Goal: Communication & Community: Answer question/provide support

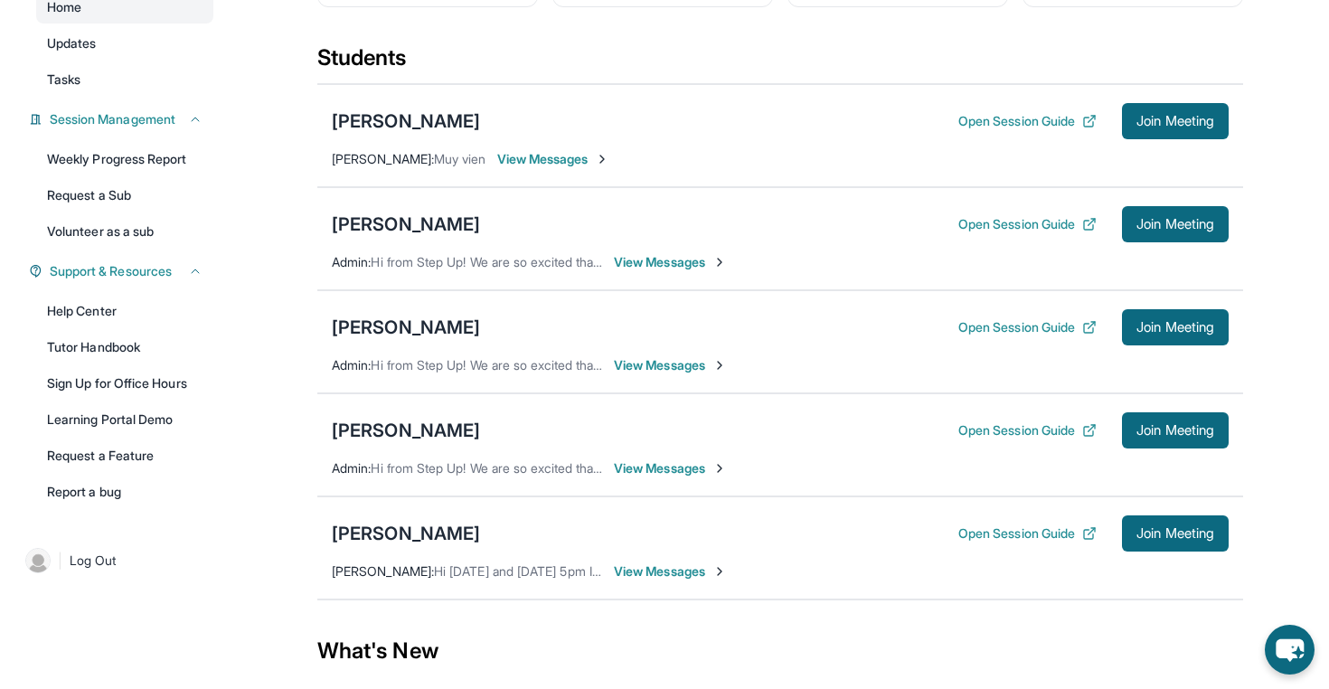
scroll to position [169, 0]
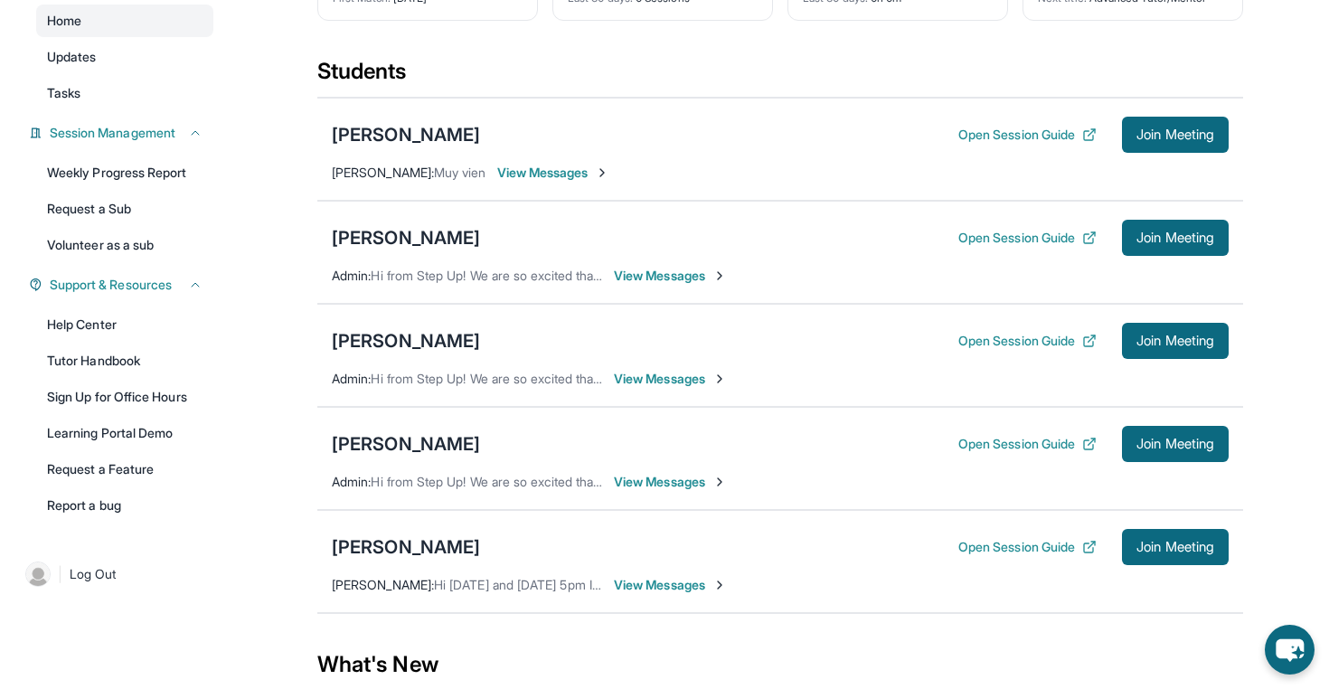
click at [690, 594] on span "View Messages" at bounding box center [670, 585] width 113 height 18
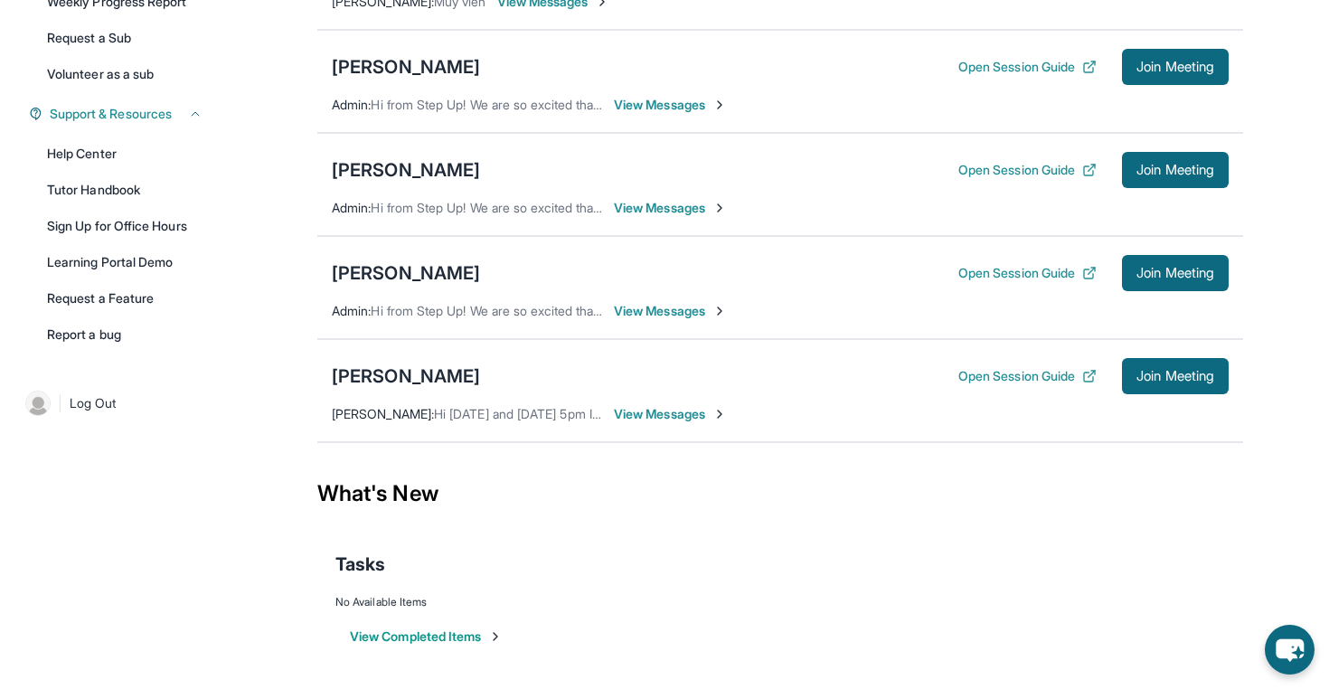
scroll to position [339, 0]
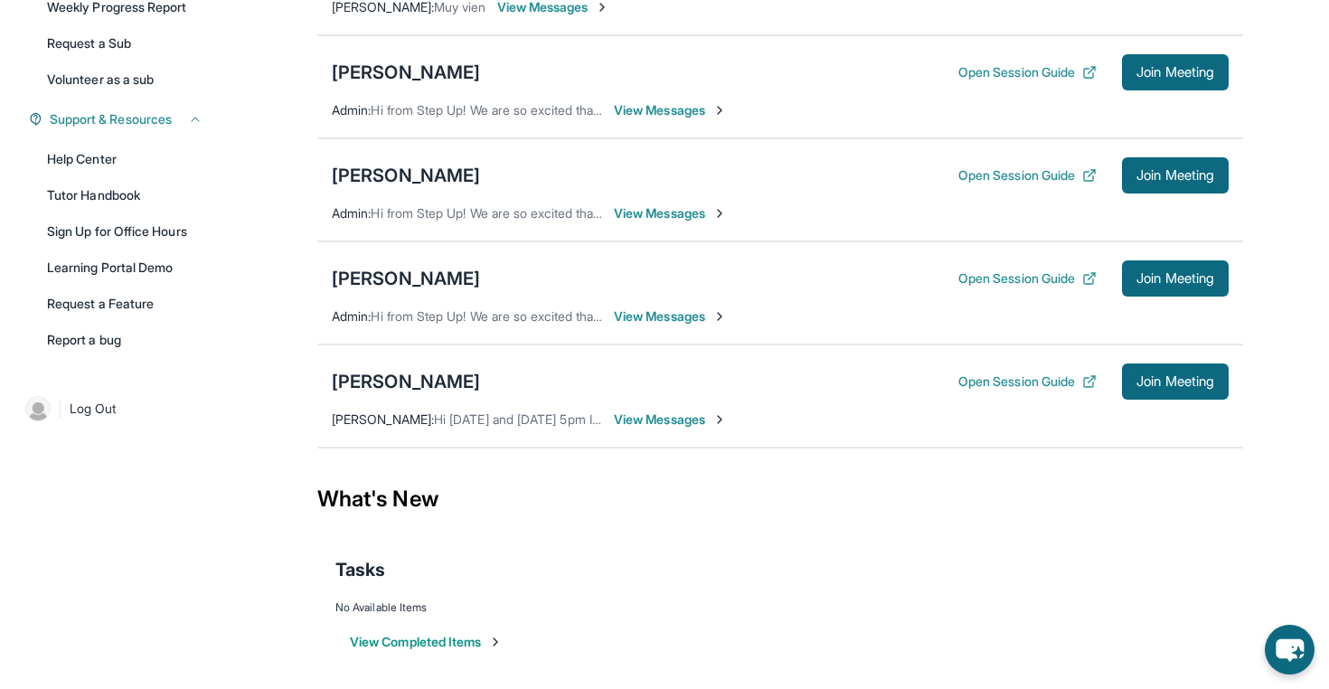
scroll to position [354, 0]
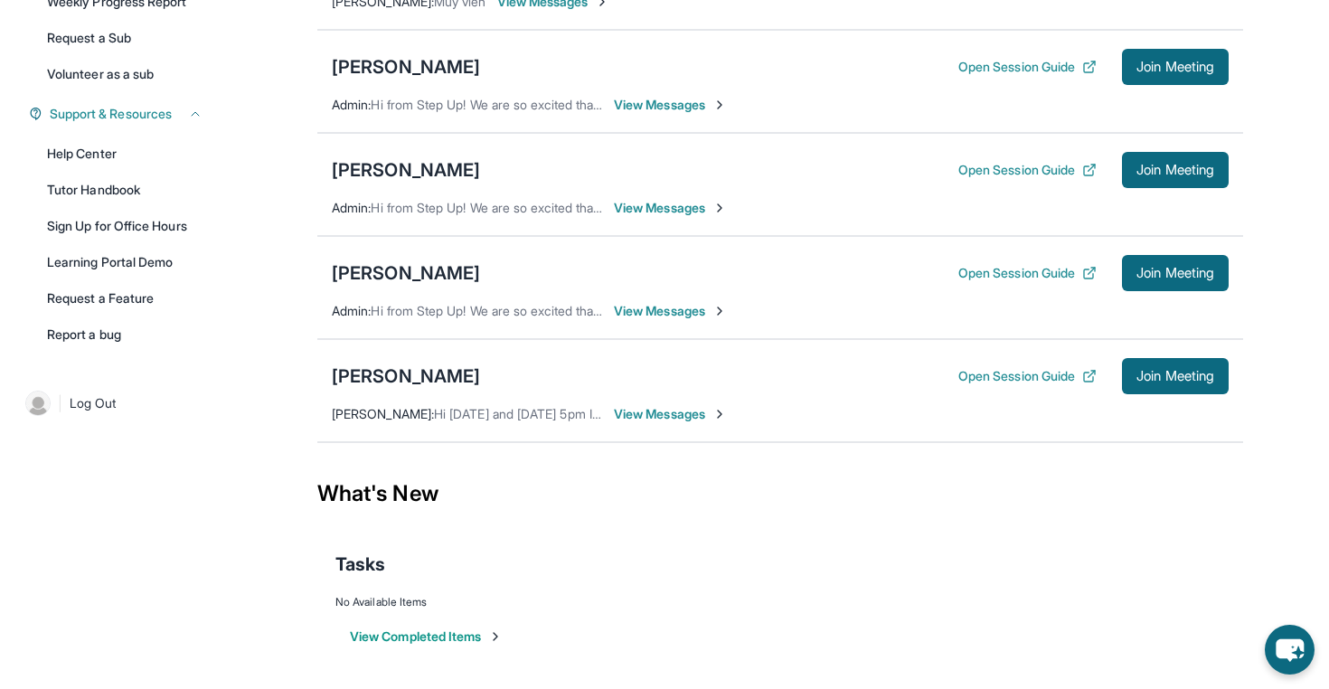
click at [651, 406] on span "View Messages" at bounding box center [670, 414] width 113 height 18
click at [648, 412] on span "View Messages" at bounding box center [670, 414] width 113 height 18
click at [648, 412] on div "Alani Keer Open Session Guide Join Meeting Evelyn Sahagun : Hi Wednesday and Fr…" at bounding box center [779, 390] width 925 height 103
click at [500, 407] on span "Hi [DATE] and [DATE] 5pm Is that fine with you" at bounding box center [567, 413] width 266 height 15
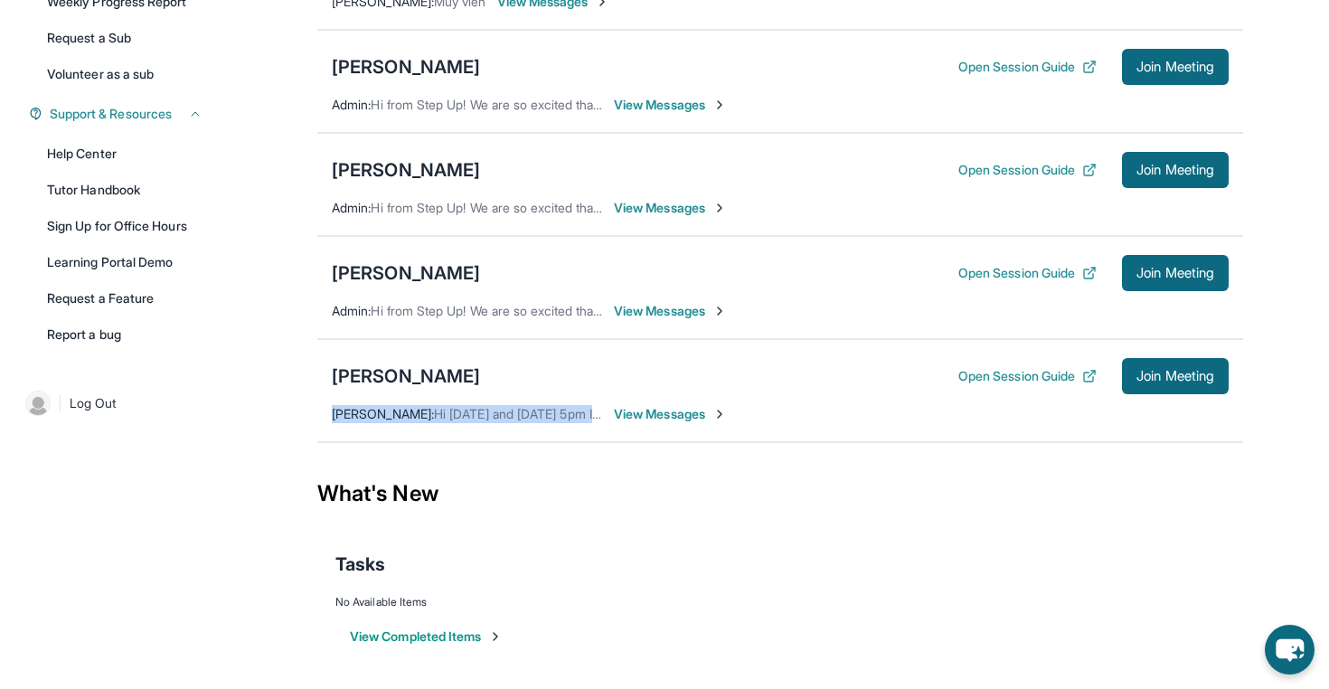
click at [500, 407] on span "Hi [DATE] and [DATE] 5pm Is that fine with you" at bounding box center [567, 413] width 266 height 15
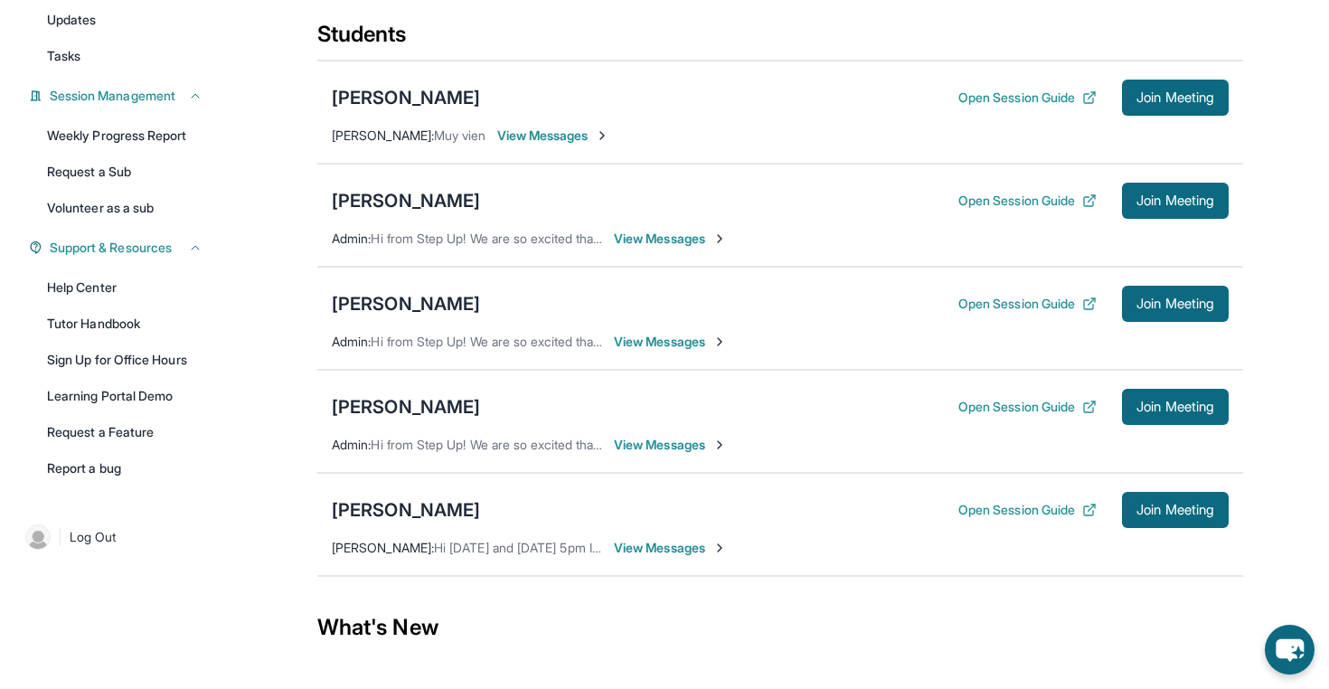
scroll to position [336, 0]
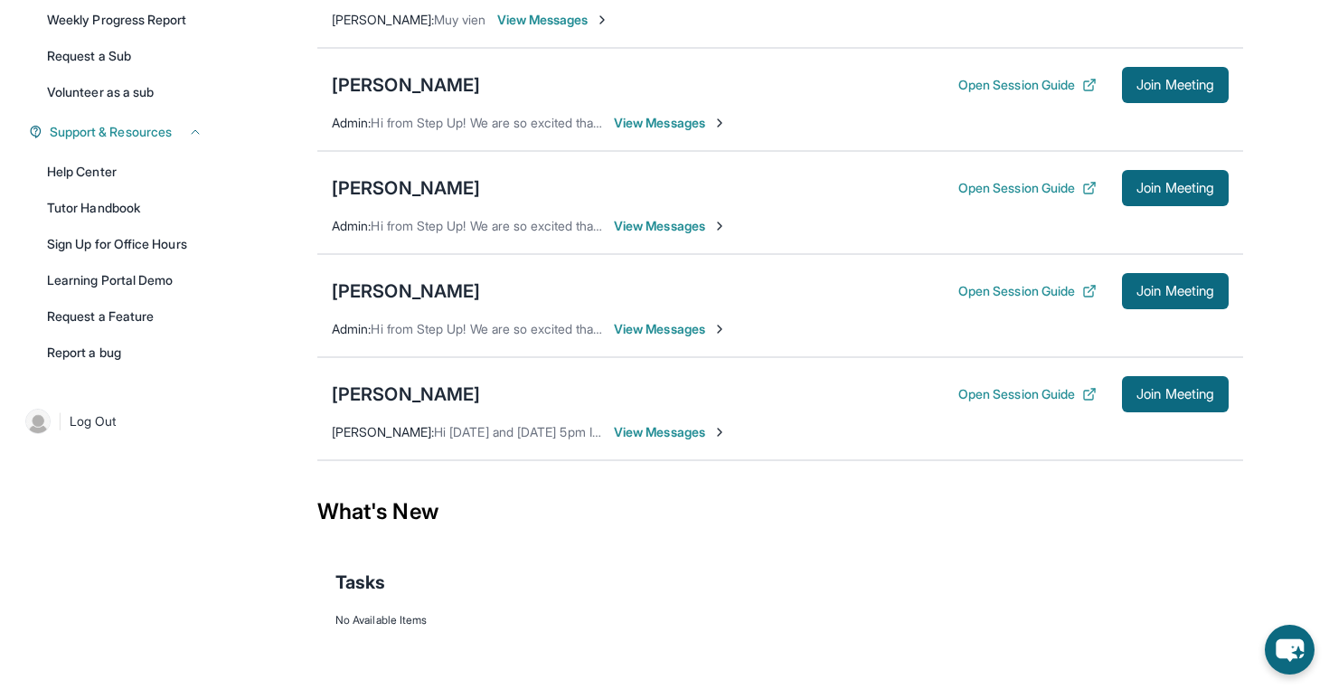
click at [686, 426] on span "View Messages" at bounding box center [670, 432] width 113 height 18
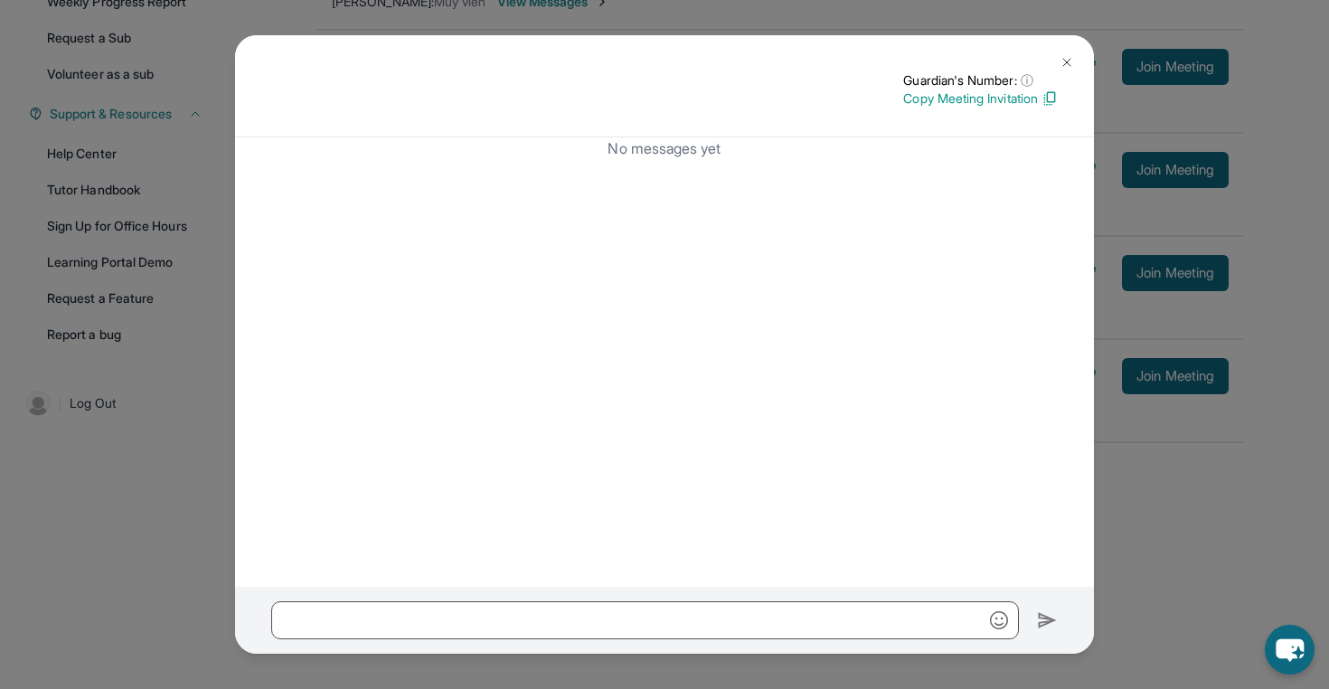
scroll to position [354, 0]
click at [1061, 68] on img at bounding box center [1066, 62] width 14 height 14
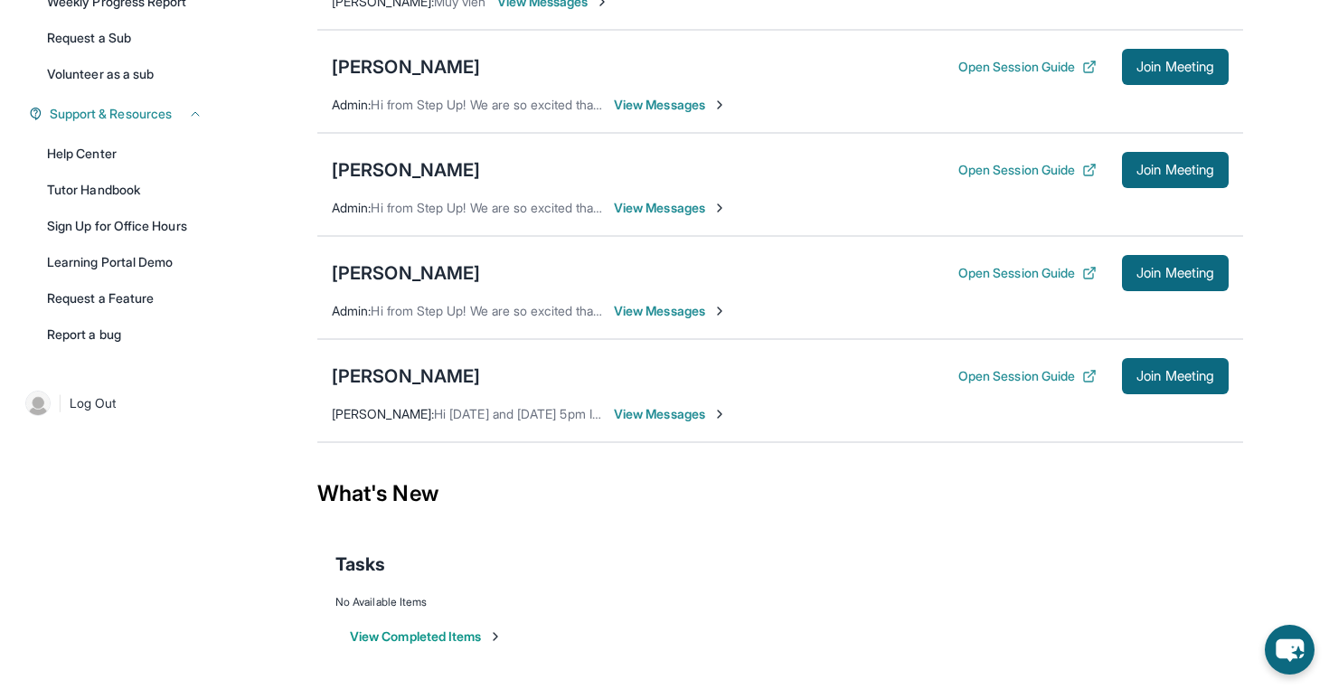
click at [655, 414] on span "View Messages" at bounding box center [670, 414] width 113 height 18
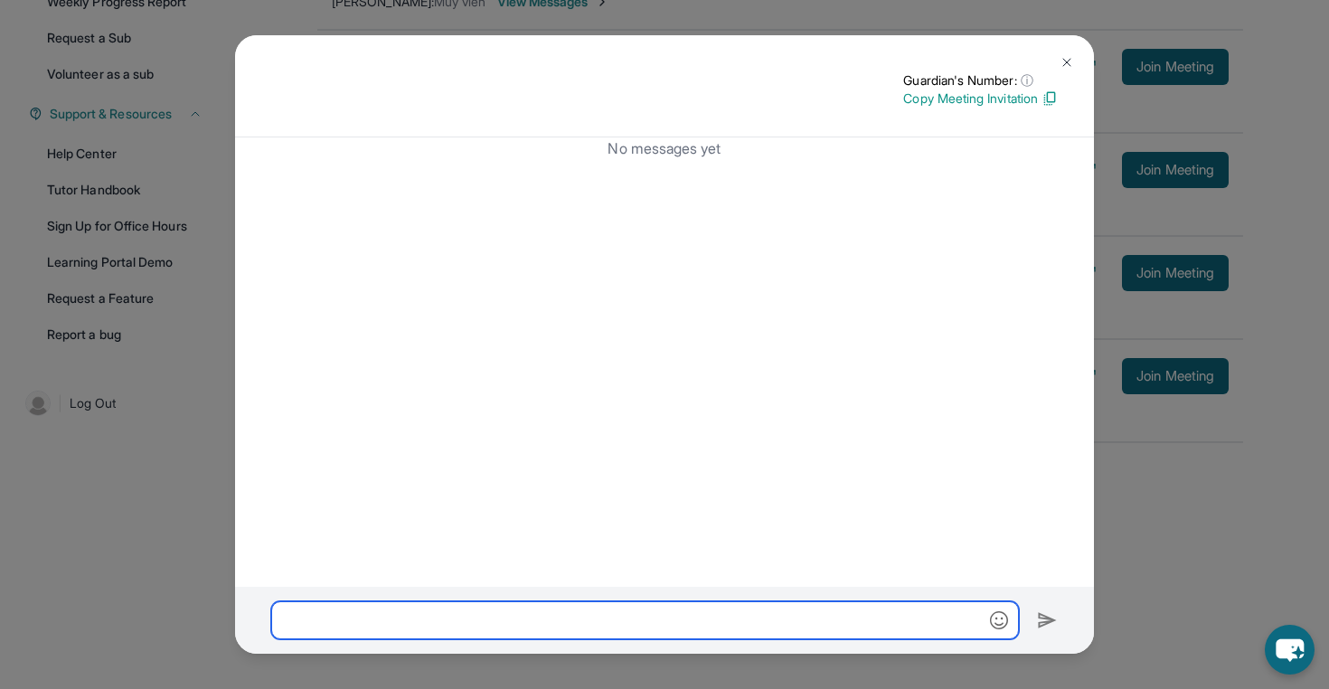
click at [482, 615] on input "text" at bounding box center [644, 620] width 747 height 38
paste input "**********"
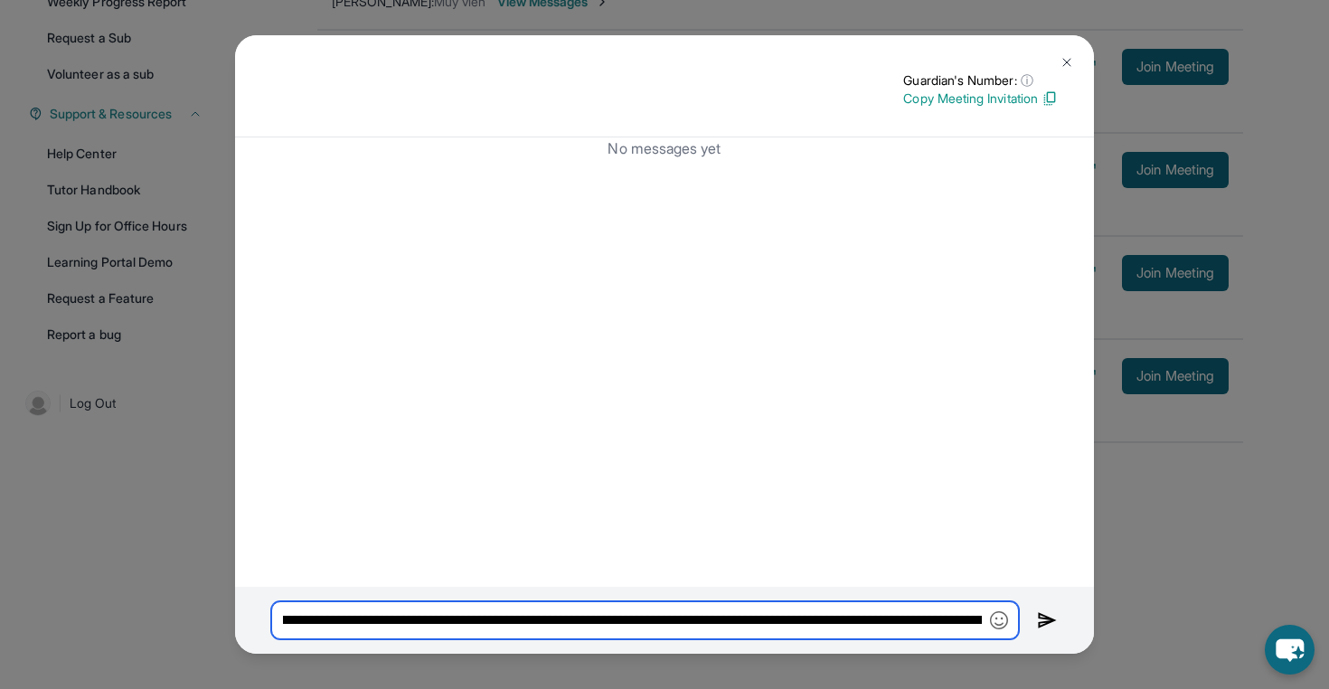
scroll to position [0, 0]
click at [390, 618] on input "**********" at bounding box center [644, 620] width 747 height 38
type input "**********"
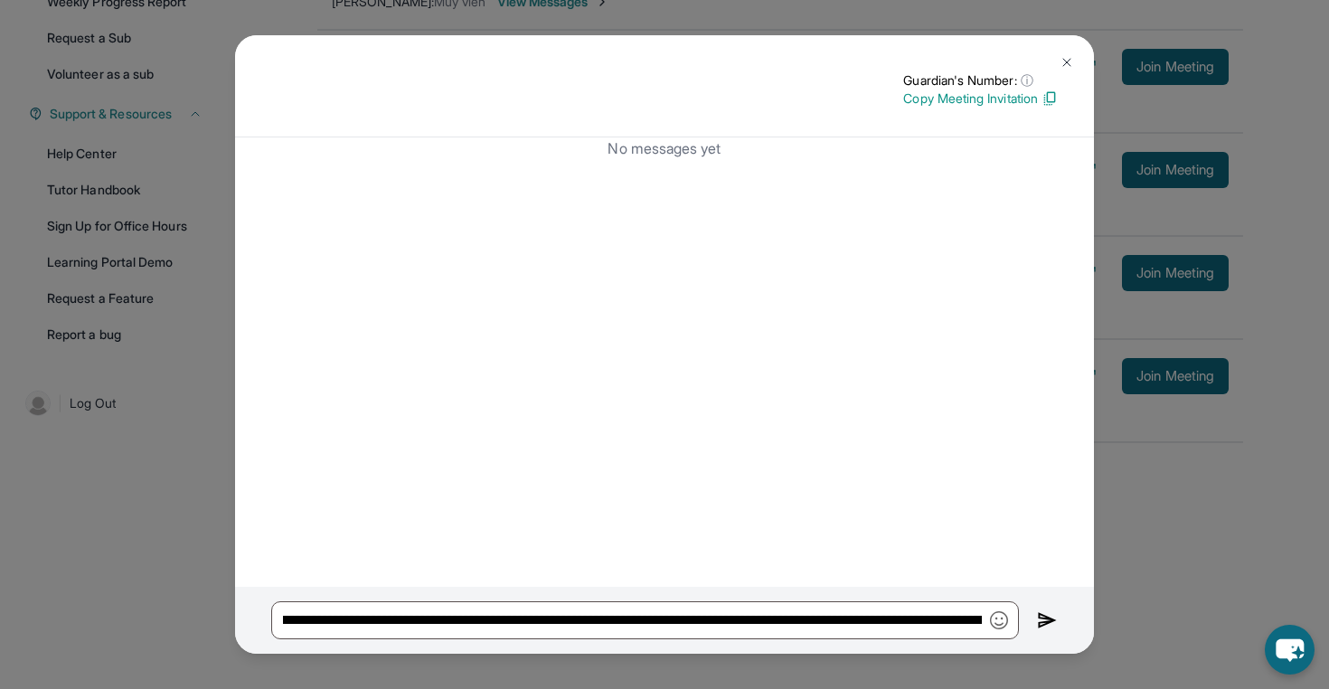
scroll to position [0, 0]
click at [1064, 60] on img at bounding box center [1066, 62] width 14 height 14
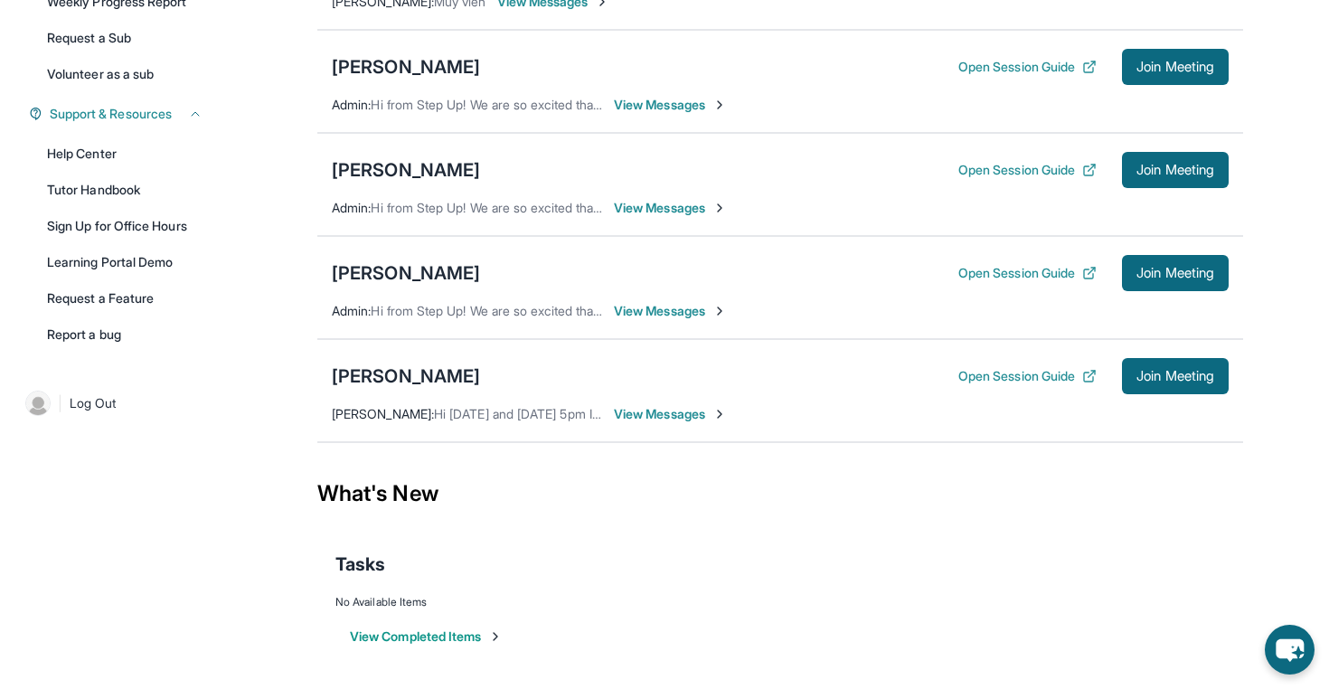
click at [654, 418] on span "View Messages" at bounding box center [670, 414] width 113 height 18
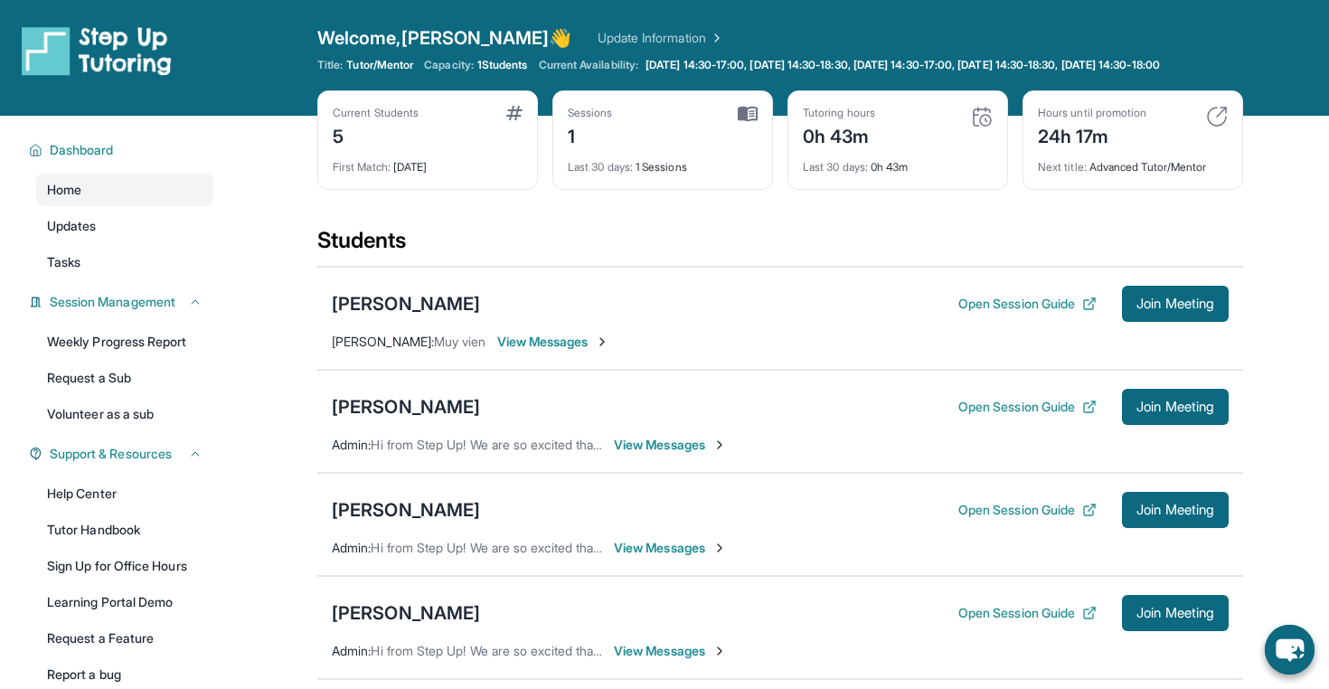
scroll to position [354, 0]
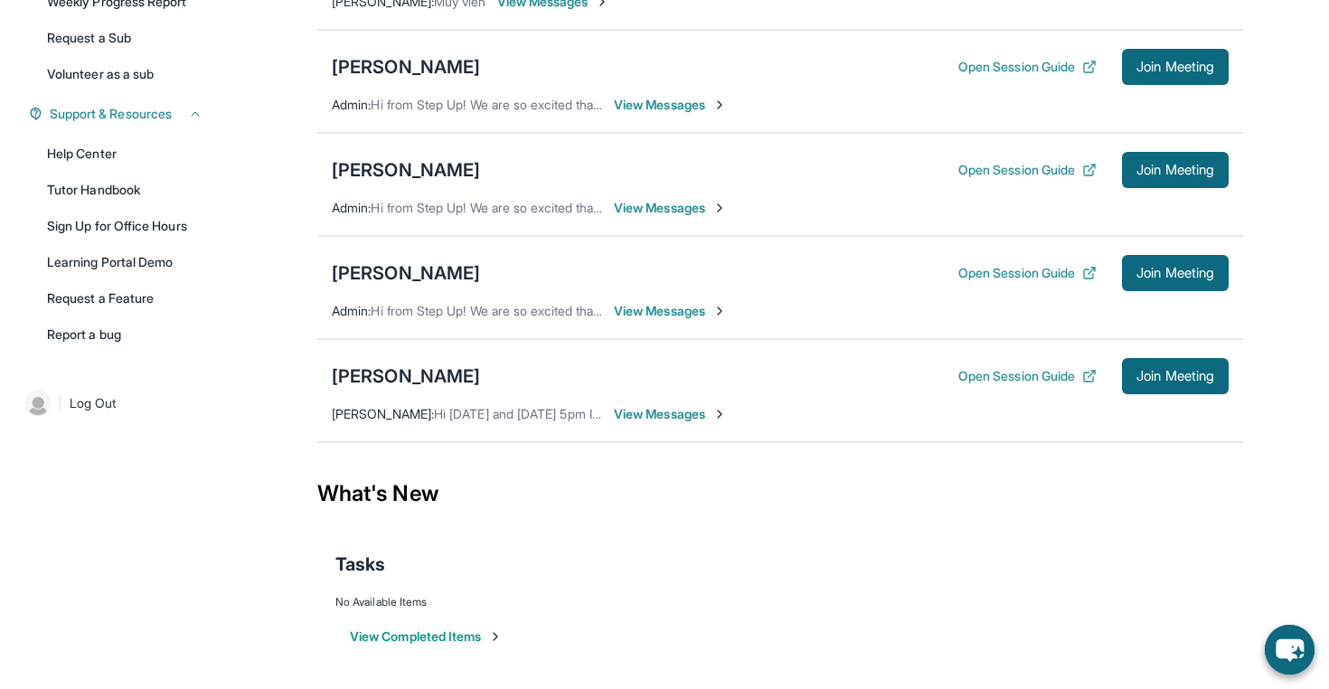
click at [661, 412] on span "View Messages" at bounding box center [670, 414] width 113 height 18
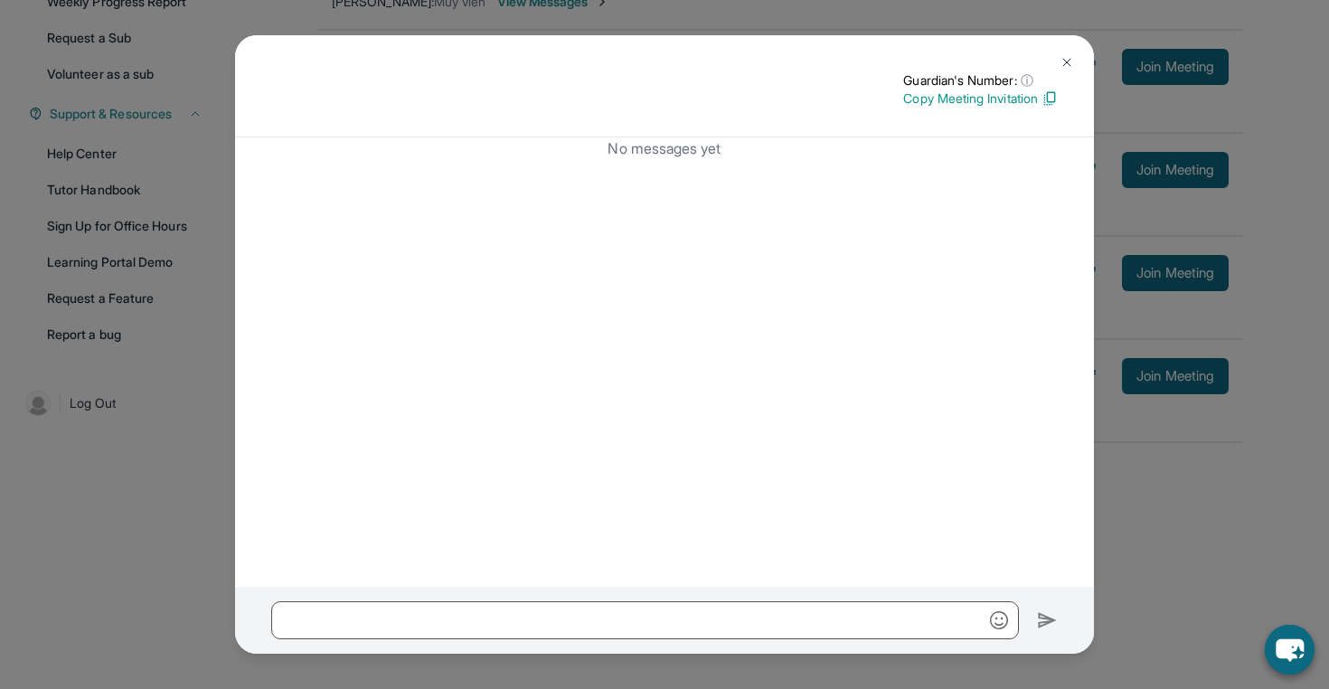
click at [1060, 70] on button at bounding box center [1066, 62] width 36 height 36
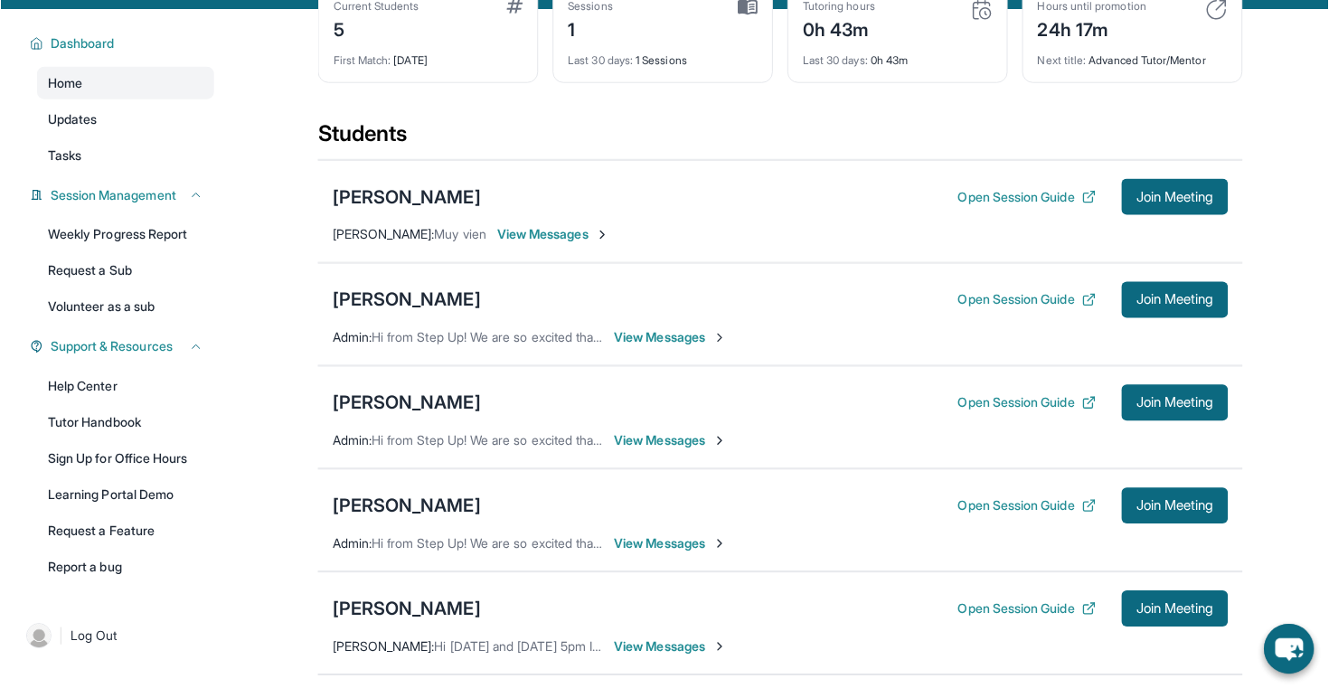
scroll to position [0, 0]
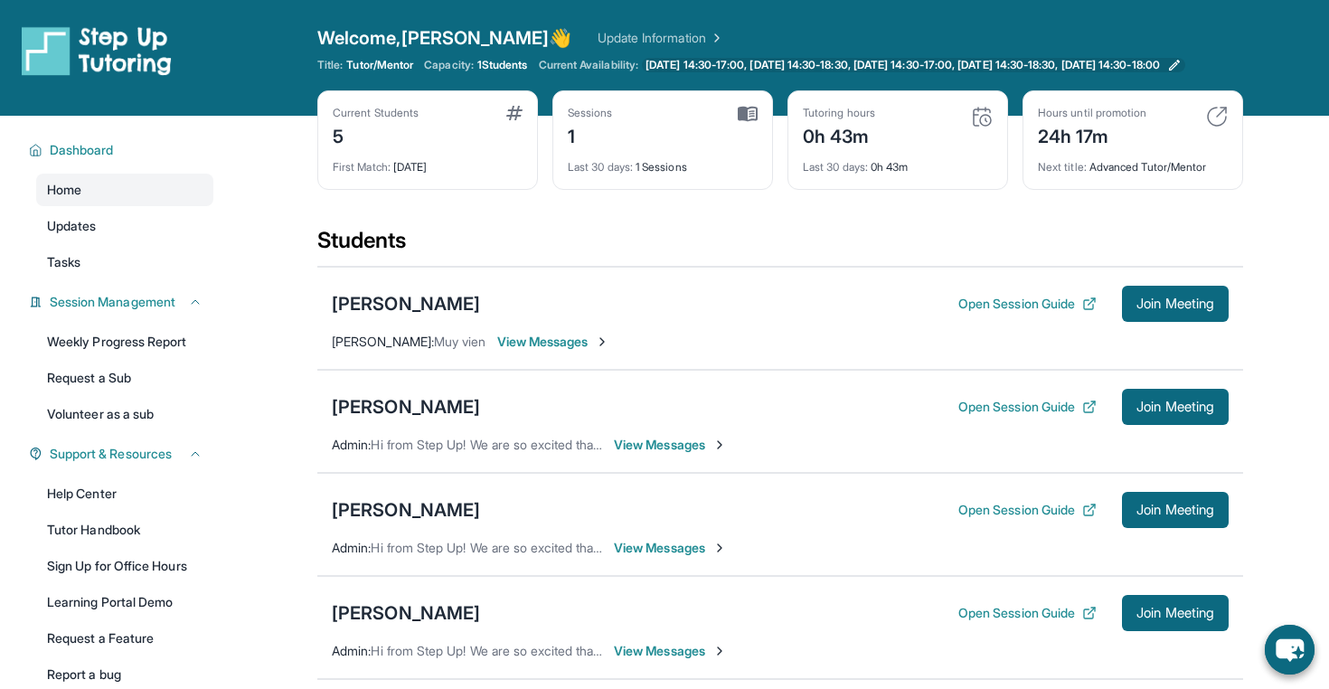
click at [854, 64] on span "[DATE] 14:30-17:00, [DATE] 14:30-18:30, [DATE] 14:30-17:00, [DATE] 14:30-18:30,…" at bounding box center [902, 65] width 514 height 14
